Goal: Complete application form

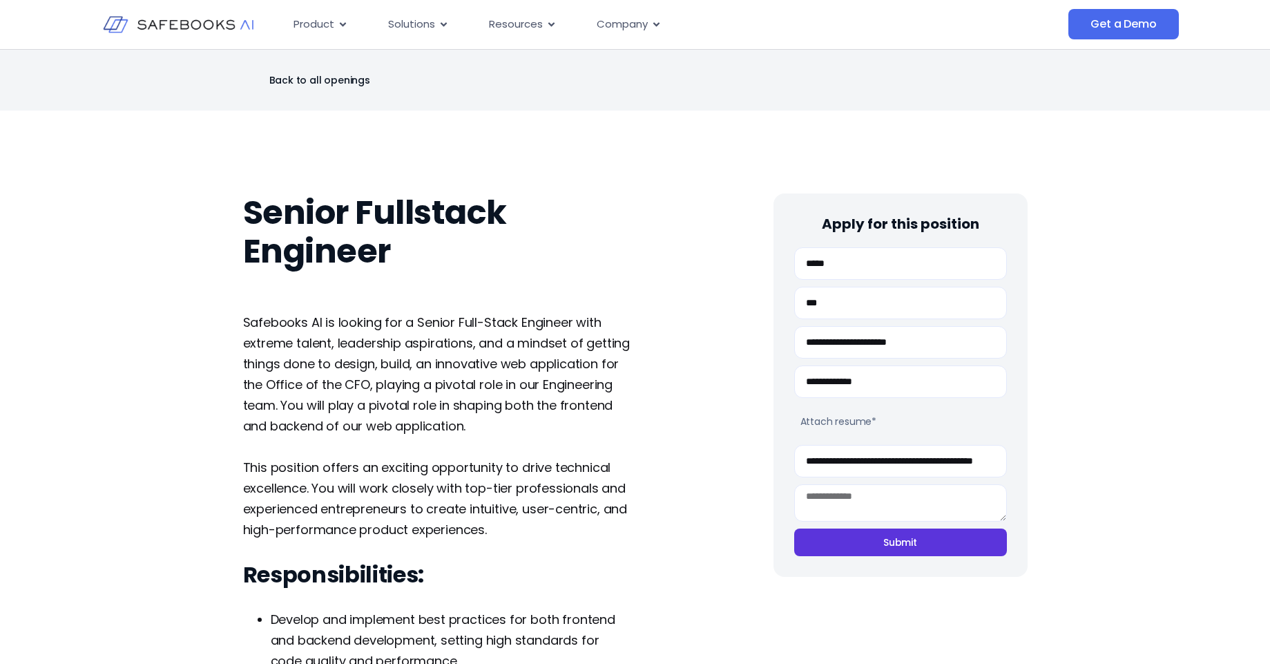
click at [882, 546] on span "Submit" at bounding box center [900, 542] width 171 height 14
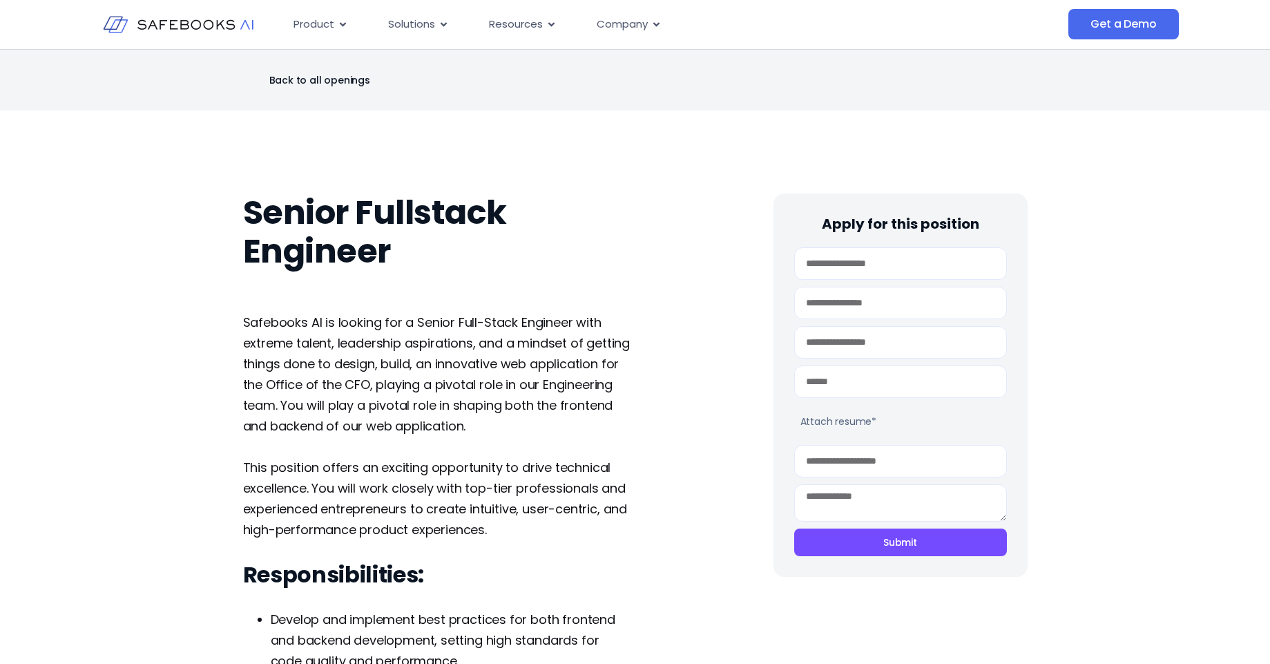
click at [347, 77] on link "Back to all openings" at bounding box center [306, 79] width 127 height 19
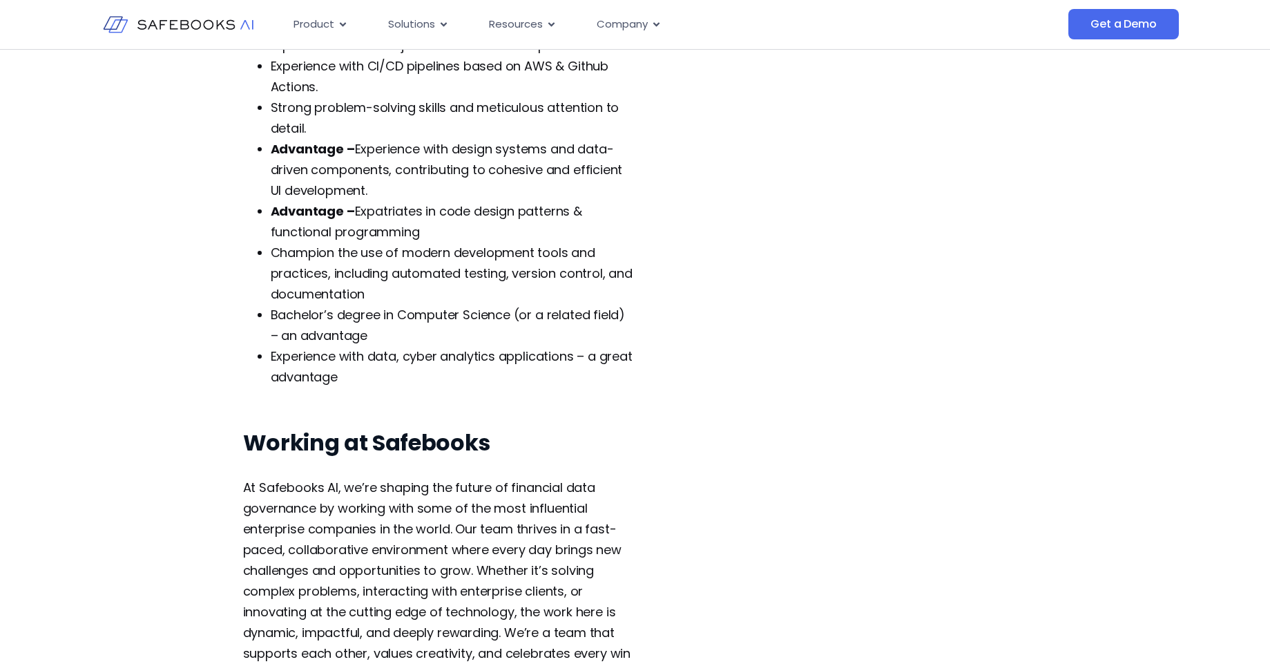
scroll to position [1626, 0]
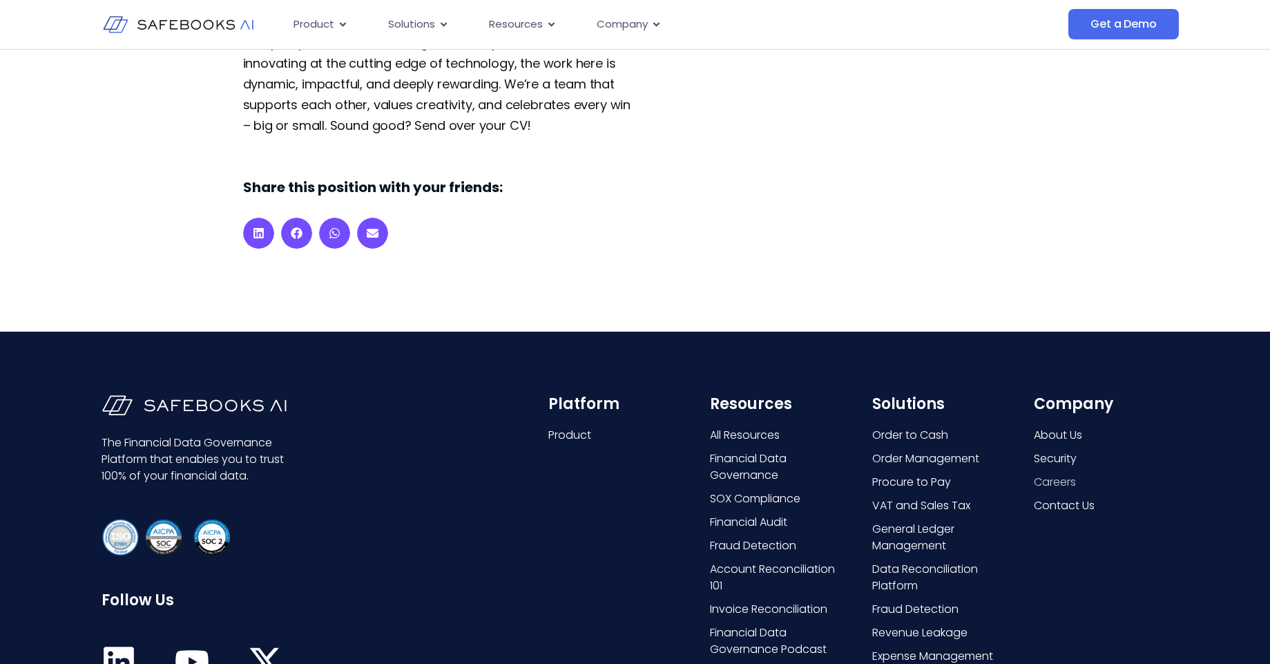
click at [1055, 481] on span "Careers" at bounding box center [1055, 482] width 42 height 17
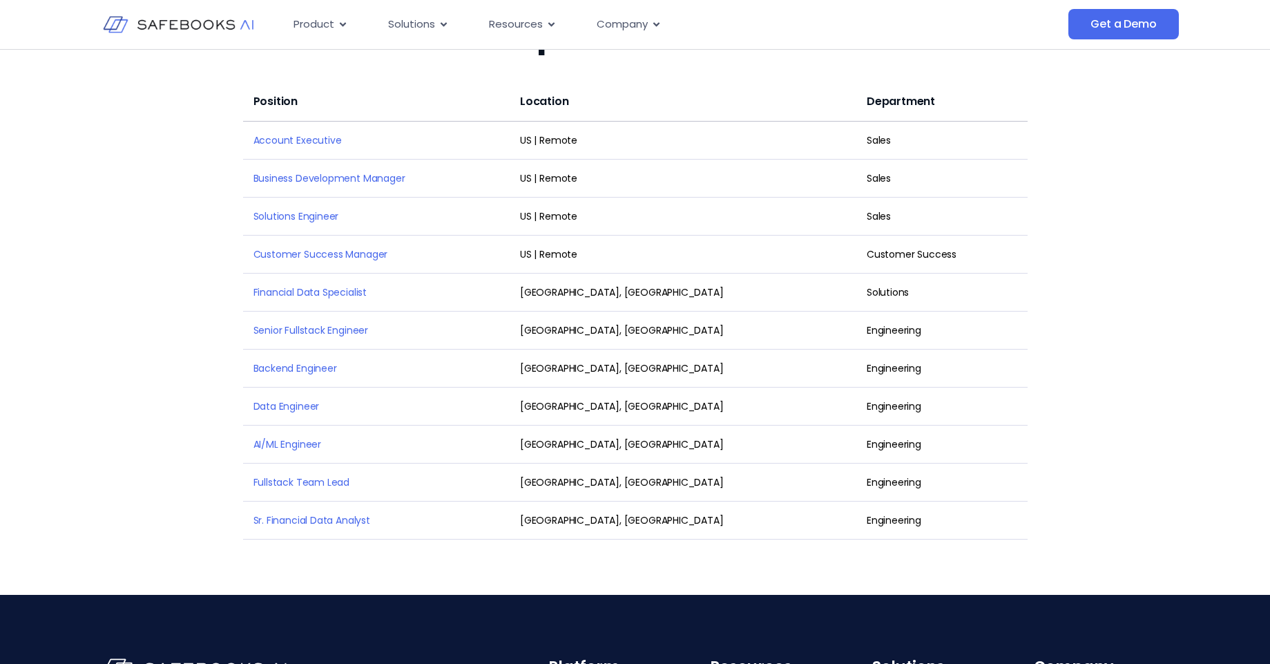
scroll to position [1961, 0]
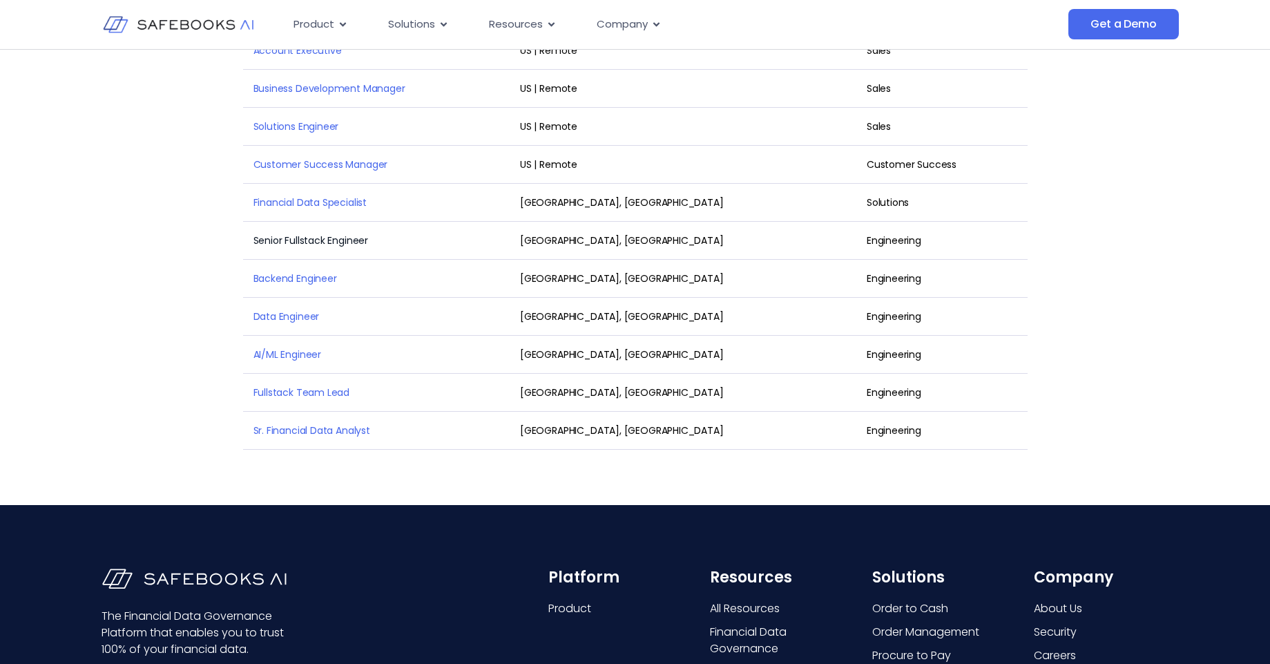
click at [320, 233] on link "Senior Fullstack Engineer" at bounding box center [310, 240] width 115 height 14
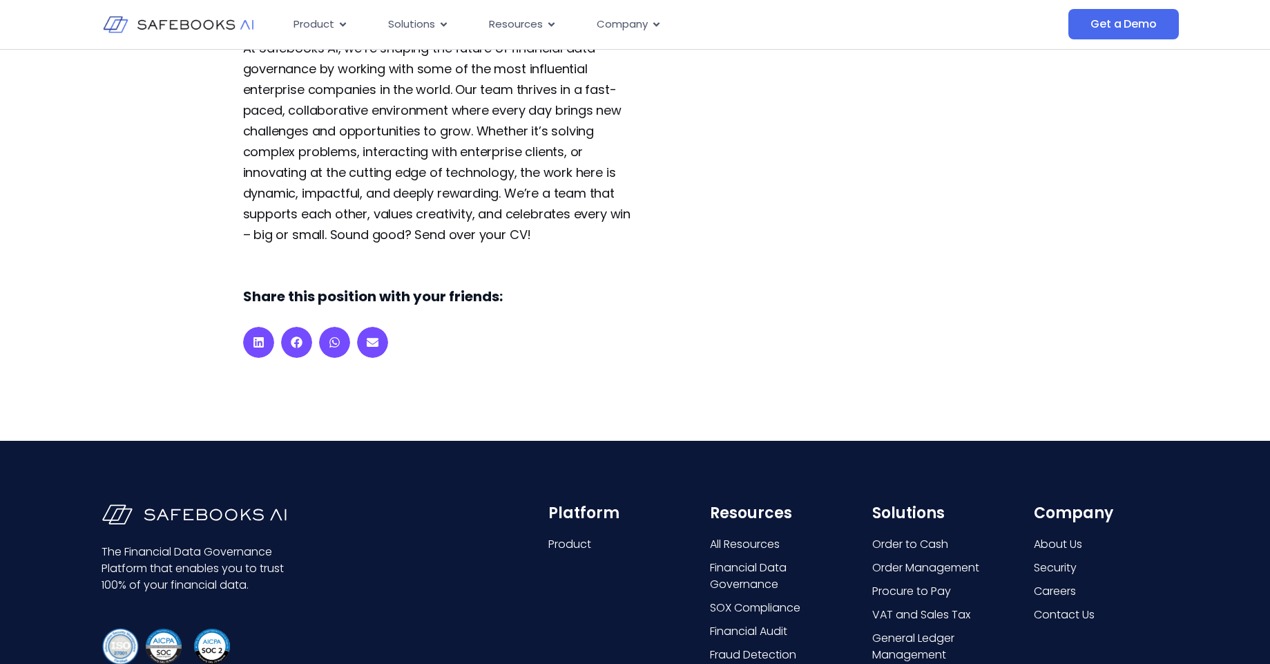
scroll to position [1522, 0]
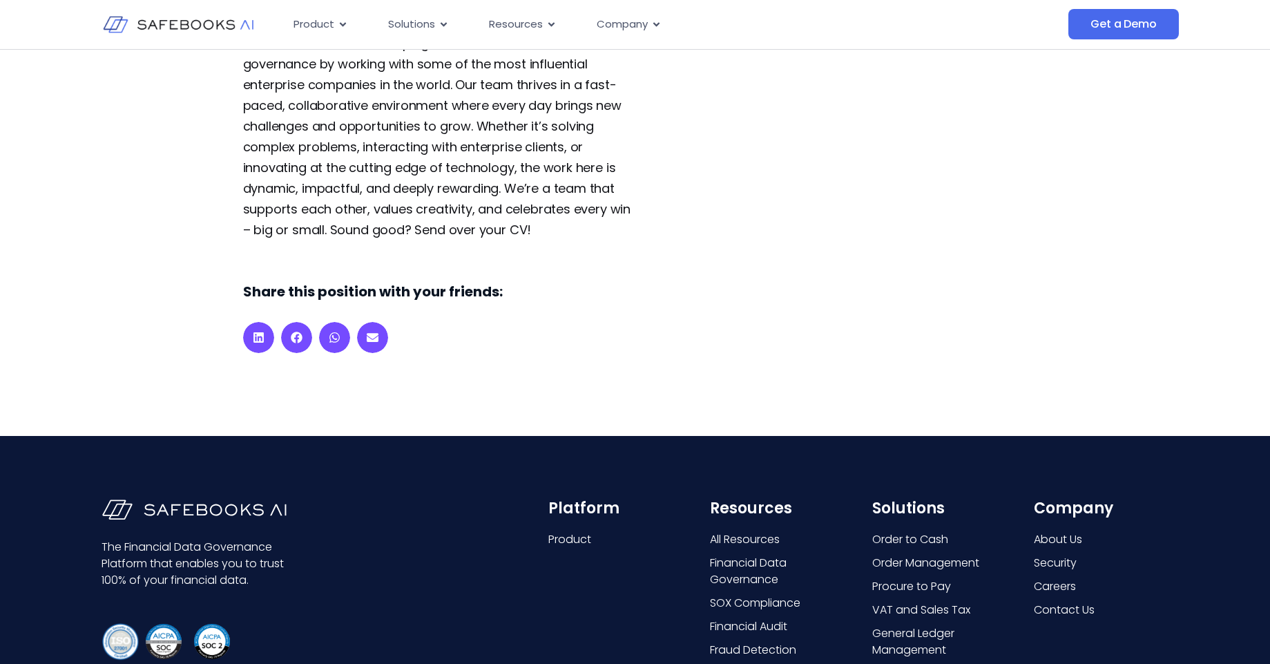
drag, startPoint x: 365, startPoint y: 334, endPoint x: 365, endPoint y: 347, distance: 13.8
click at [365, 347] on span "Share on email" at bounding box center [372, 337] width 31 height 31
click at [374, 340] on icon "Share on email" at bounding box center [373, 337] width 12 height 9
click at [374, 339] on icon "Share on email" at bounding box center [373, 337] width 12 height 9
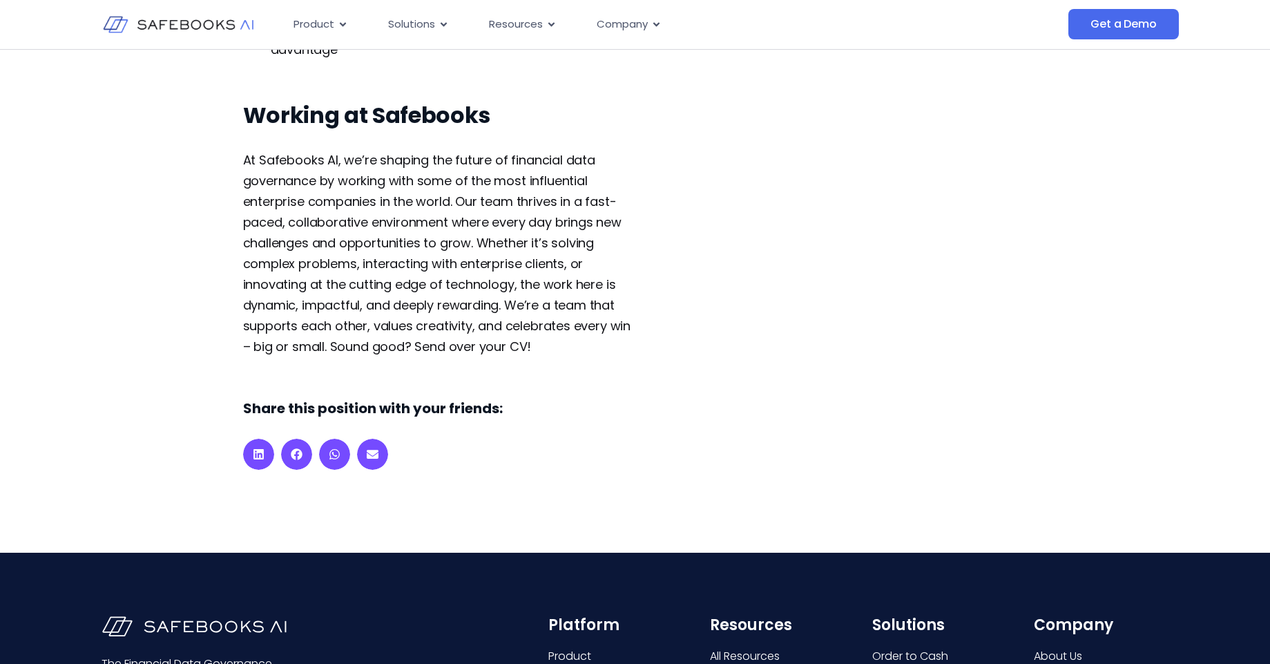
scroll to position [1432, 0]
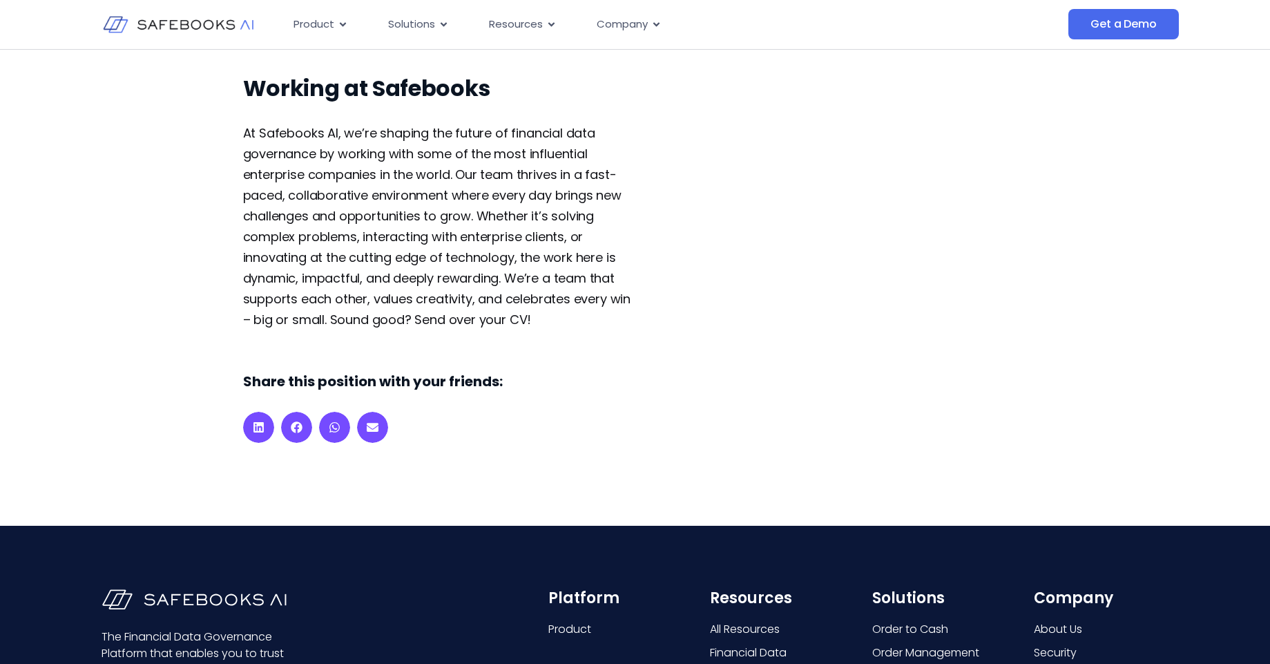
click at [379, 425] on span "Share on email" at bounding box center [372, 427] width 31 height 31
click at [380, 425] on span "Share on email" at bounding box center [372, 427] width 31 height 31
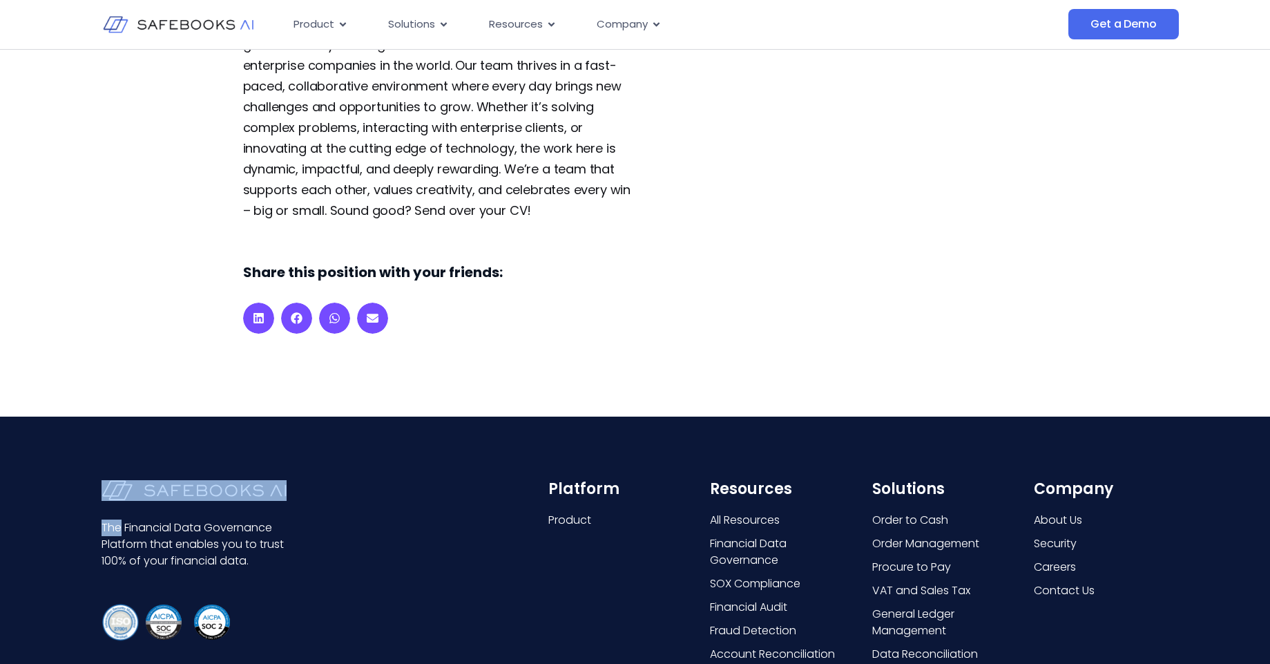
scroll to position [1830, 0]
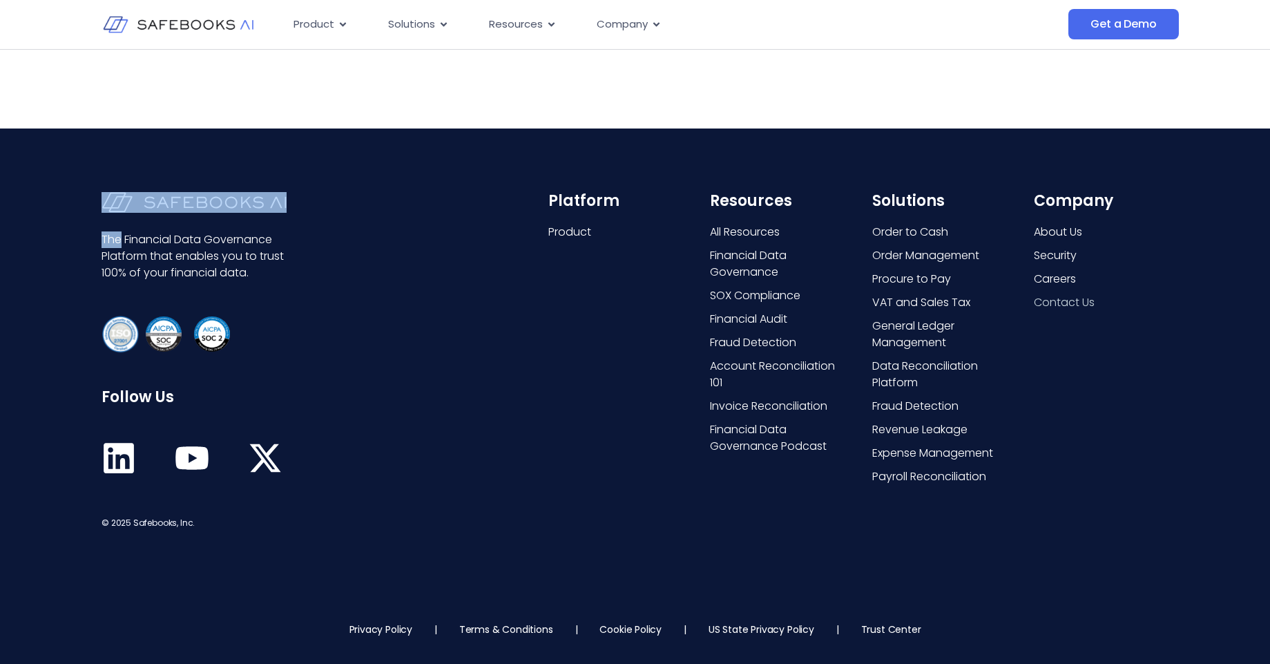
click at [1081, 300] on span "Contact Us" at bounding box center [1064, 302] width 61 height 17
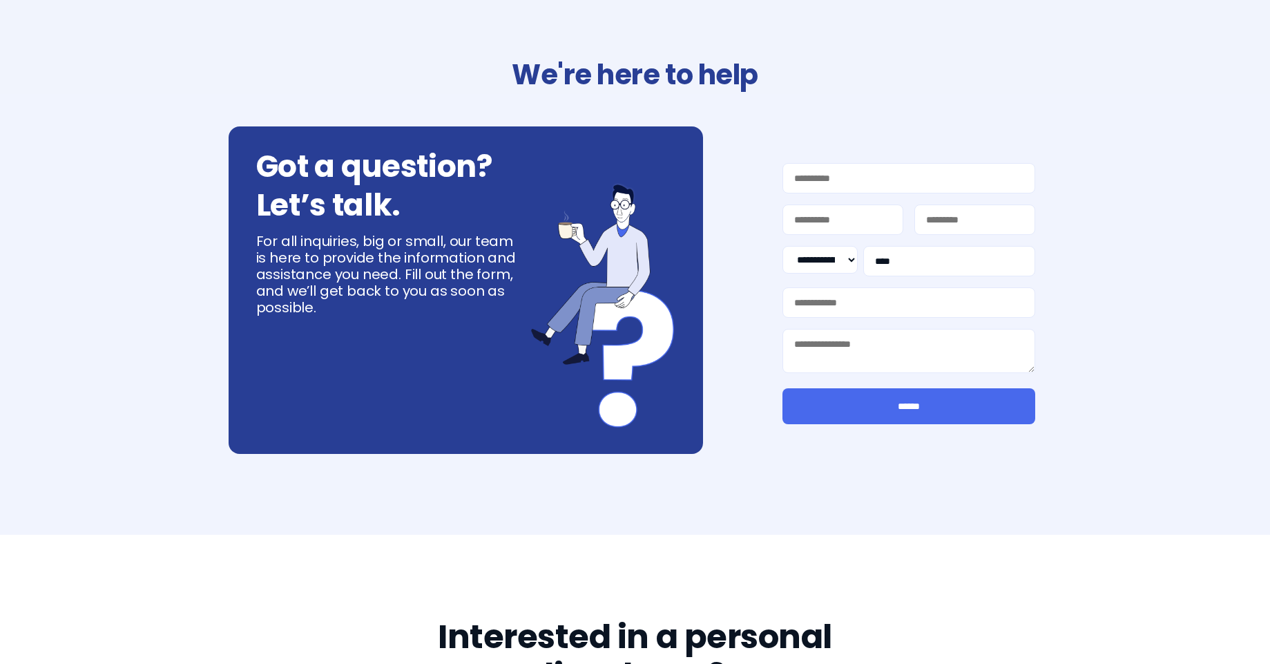
select select "**"
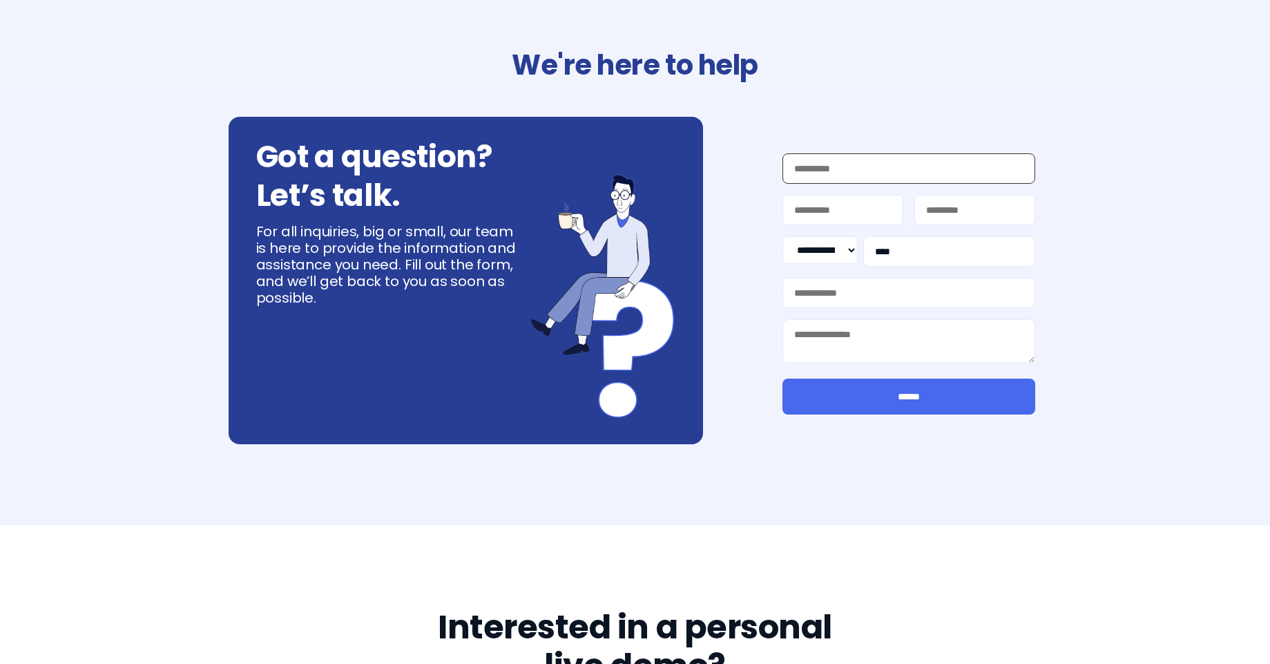
click at [859, 175] on input "Work Email *" at bounding box center [908, 168] width 253 height 30
type input "**********"
type input "*****"
type input "***"
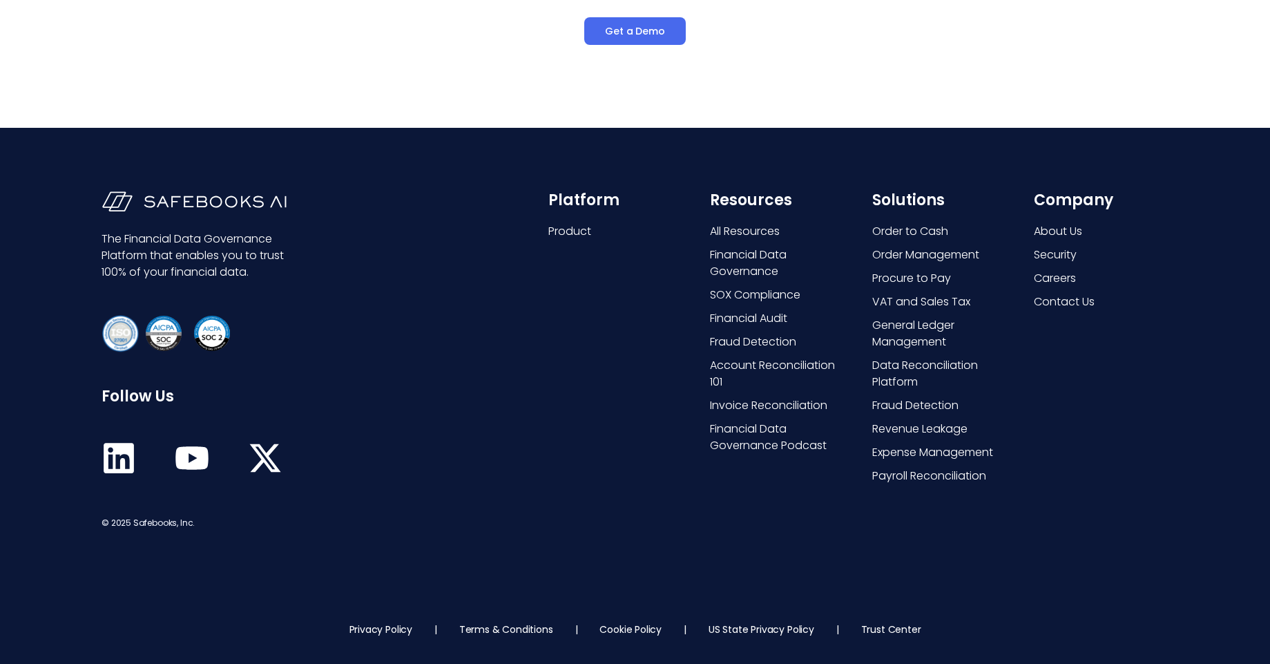
scroll to position [0, 0]
